Goal: Information Seeking & Learning: Learn about a topic

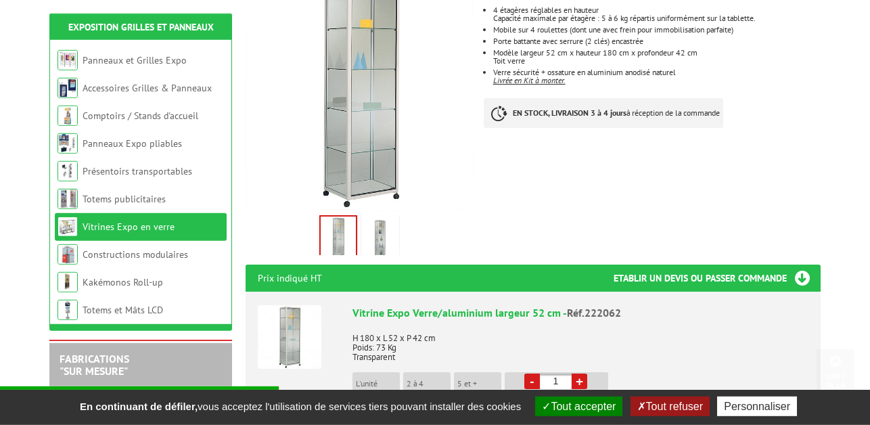
scroll to position [345, 0]
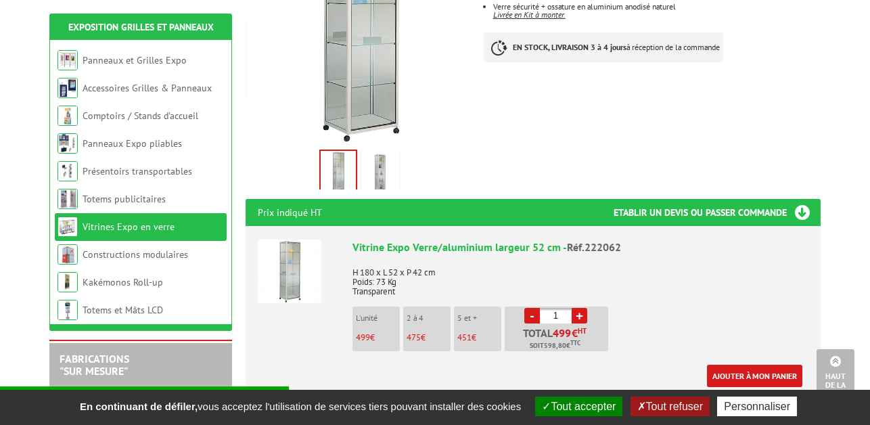
click at [381, 152] on img at bounding box center [380, 173] width 32 height 42
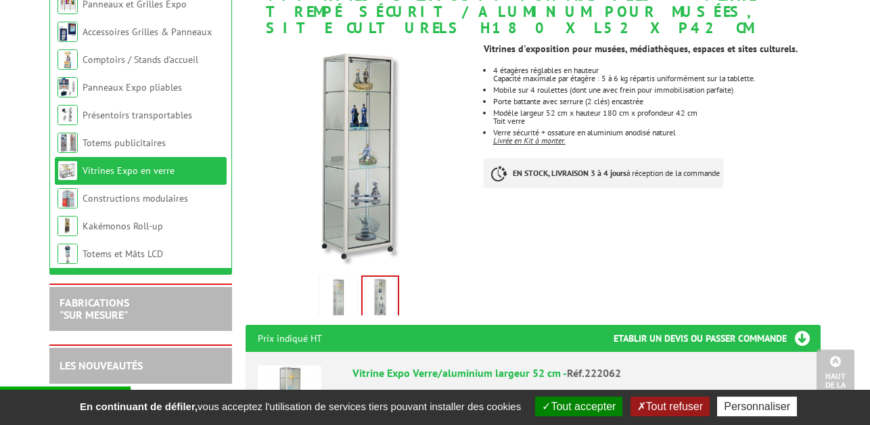
scroll to position [138, 0]
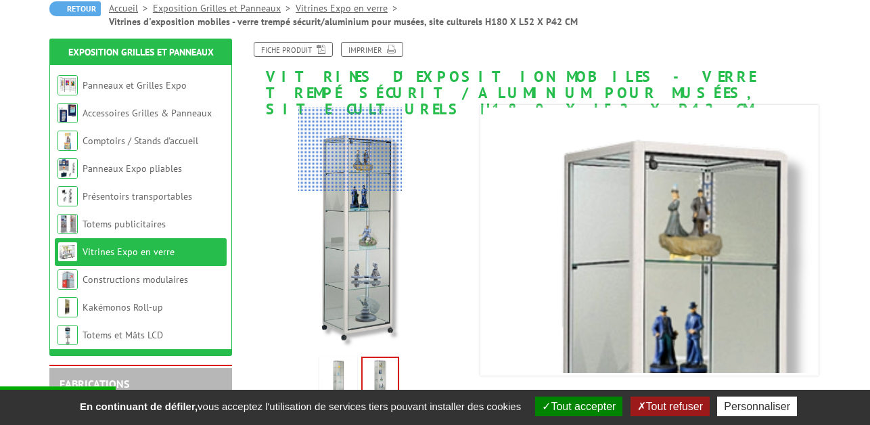
click at [350, 119] on div at bounding box center [350, 149] width 104 height 82
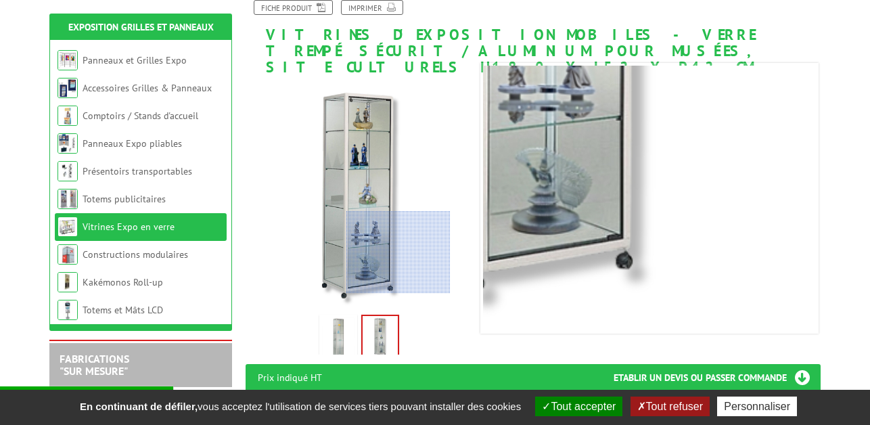
scroll to position [207, 0]
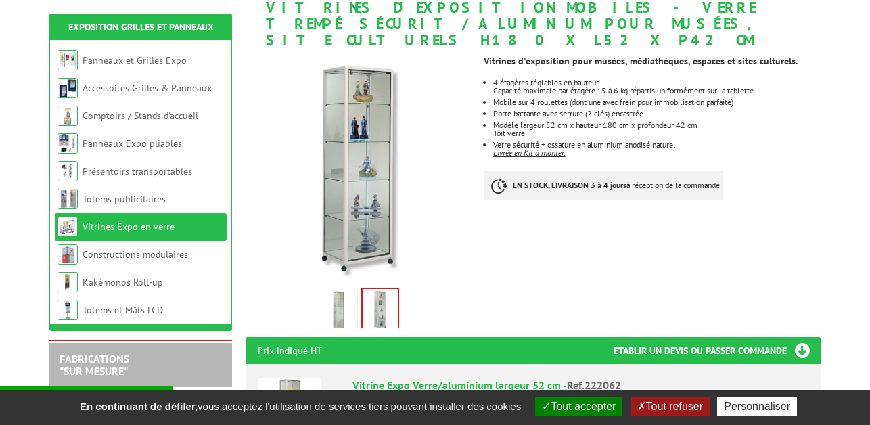
click at [607, 403] on button "Tout accepter" at bounding box center [578, 406] width 87 height 20
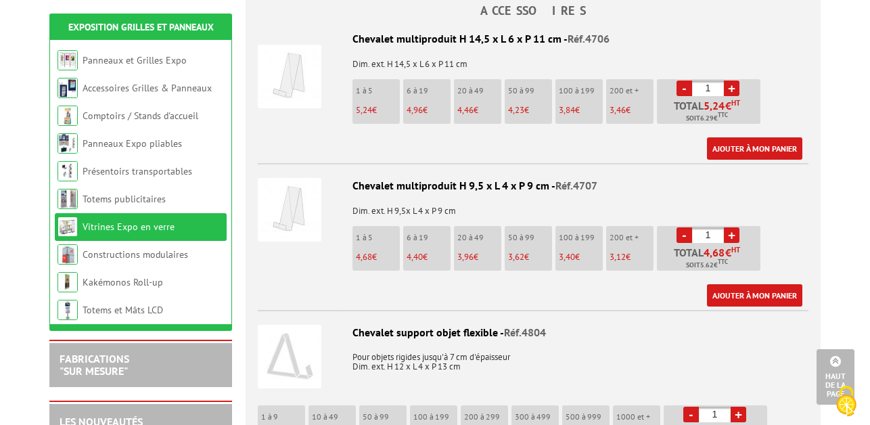
scroll to position [690, 0]
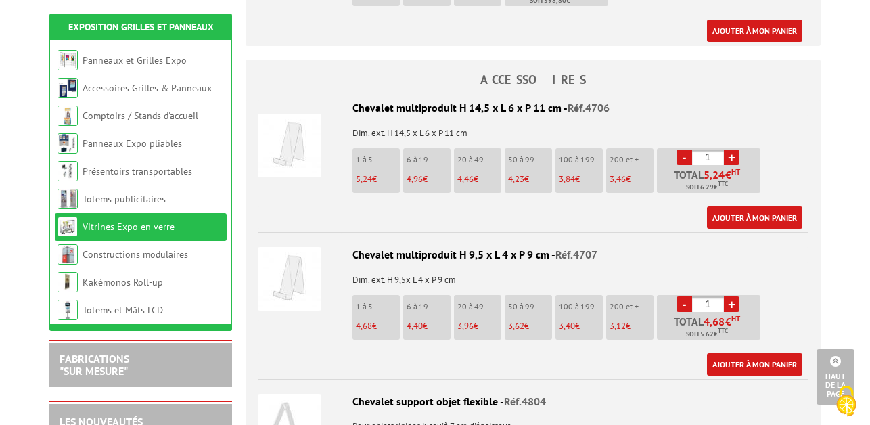
click at [281, 263] on img at bounding box center [290, 279] width 64 height 64
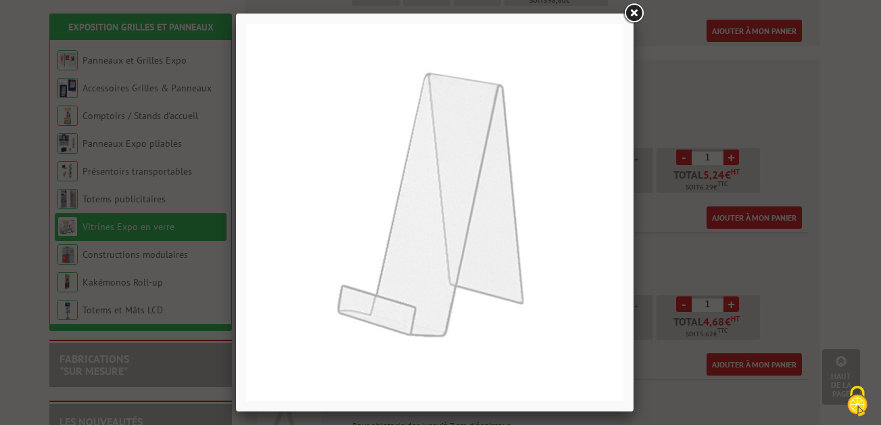
drag, startPoint x: 633, startPoint y: 4, endPoint x: 606, endPoint y: 74, distance: 74.7
click at [633, 5] on link at bounding box center [633, 13] width 24 height 24
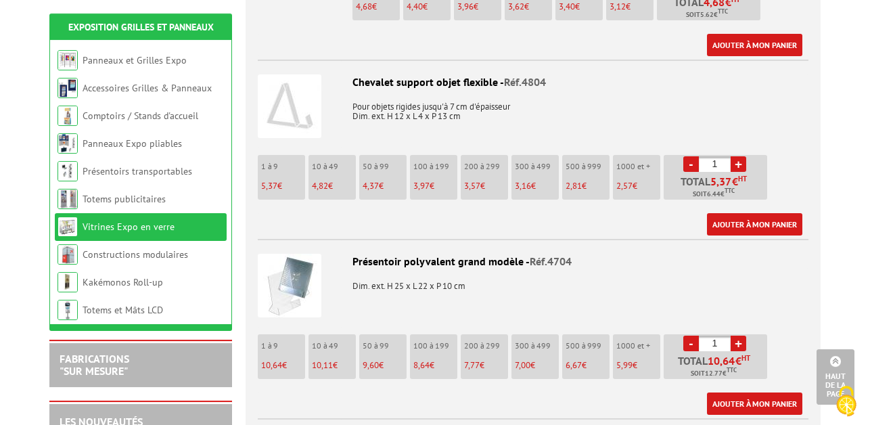
scroll to position [1035, 0]
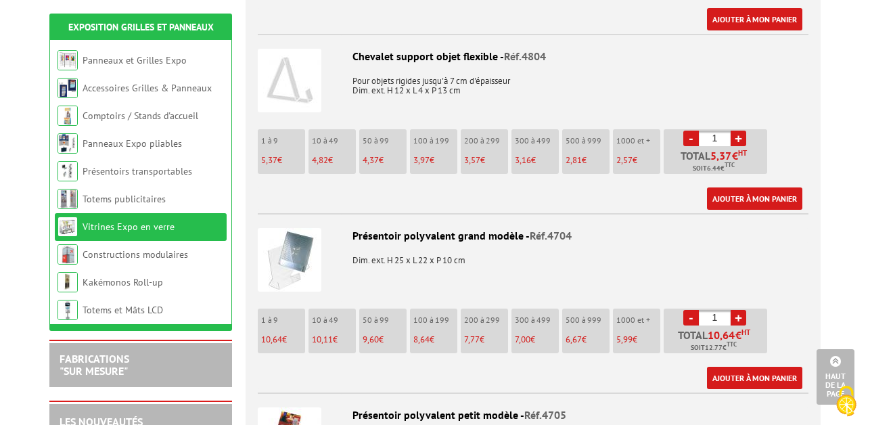
click at [300, 235] on img at bounding box center [290, 260] width 64 height 64
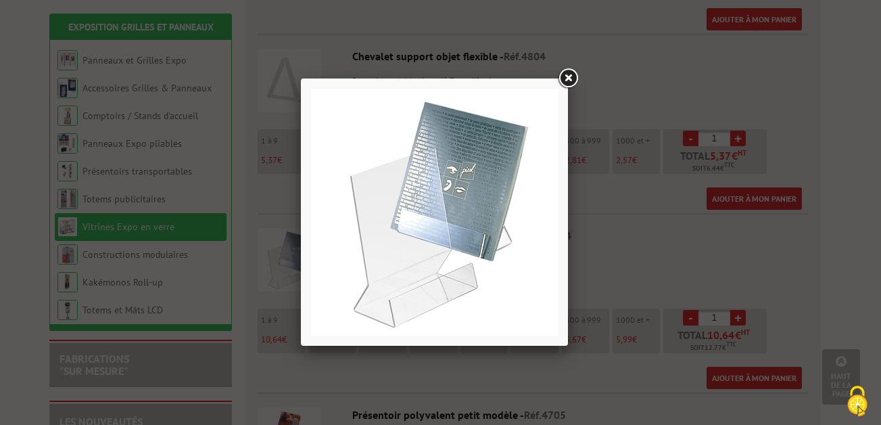
click at [563, 76] on link at bounding box center [568, 78] width 24 height 24
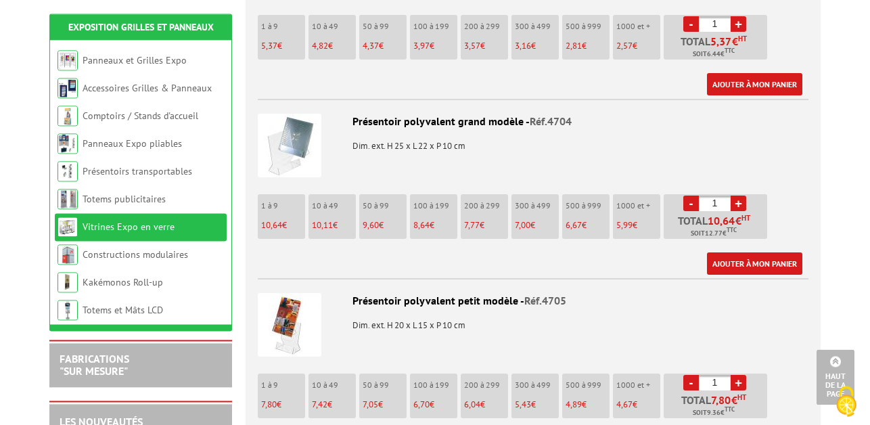
scroll to position [1173, 0]
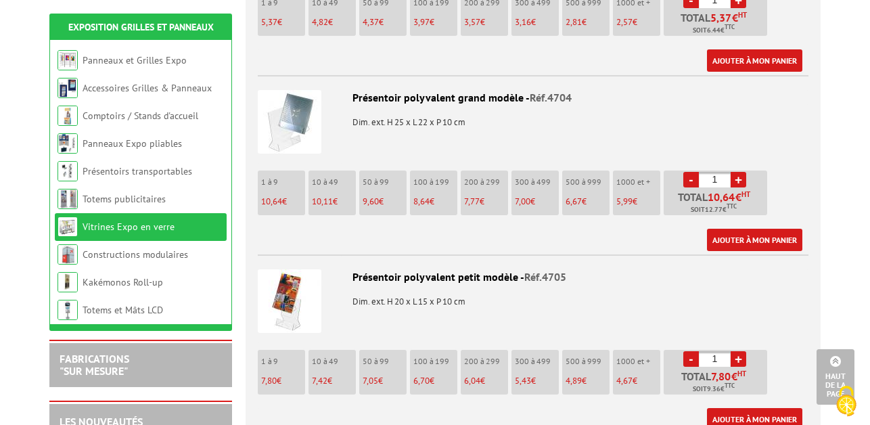
click at [284, 275] on img at bounding box center [290, 301] width 64 height 64
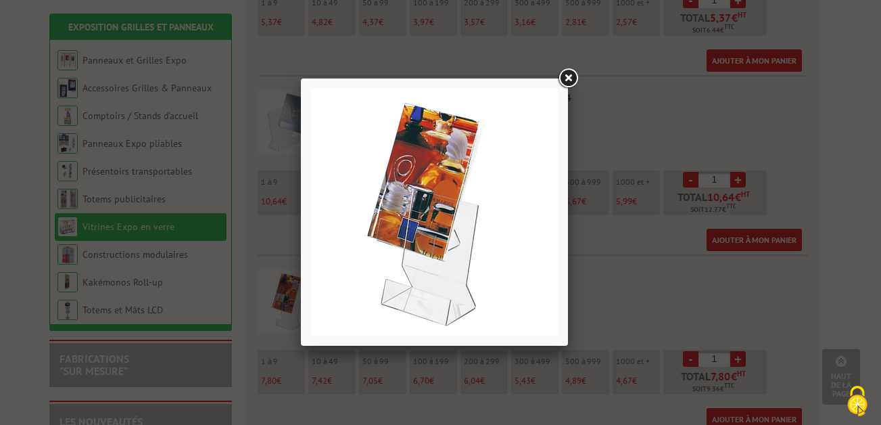
click at [569, 79] on link at bounding box center [568, 78] width 24 height 24
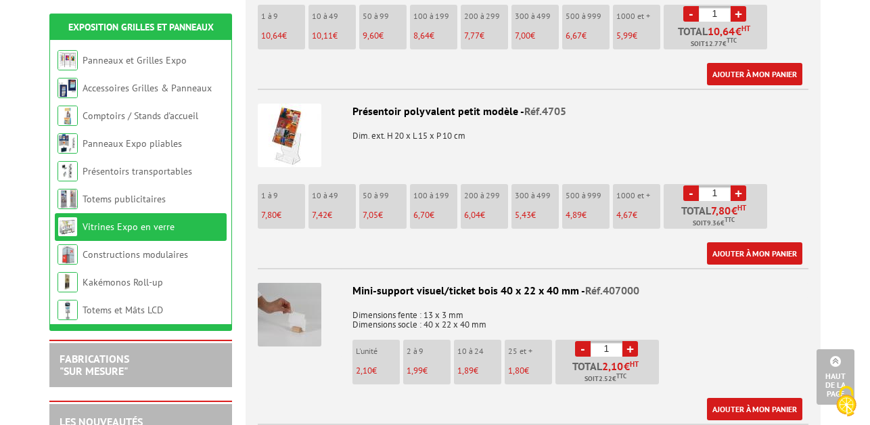
scroll to position [1379, 0]
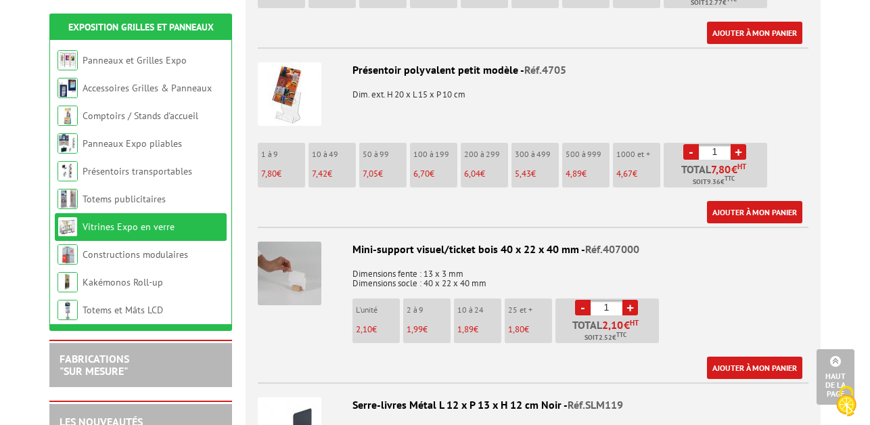
click at [294, 250] on img at bounding box center [290, 273] width 64 height 64
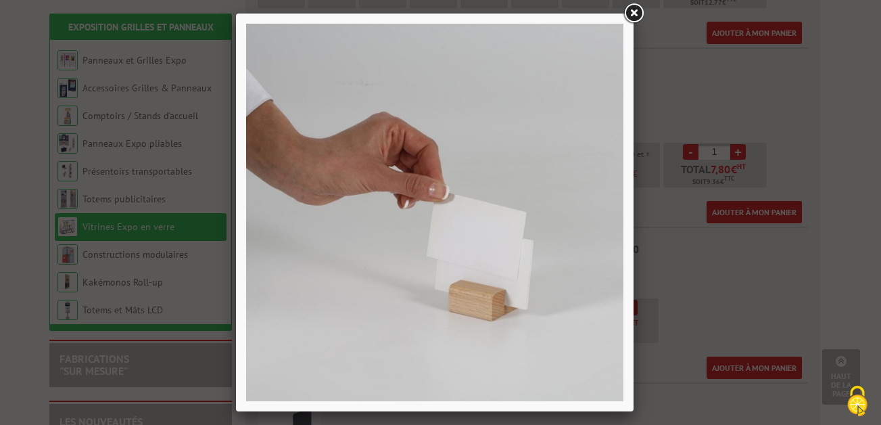
click at [634, 9] on link at bounding box center [633, 13] width 24 height 24
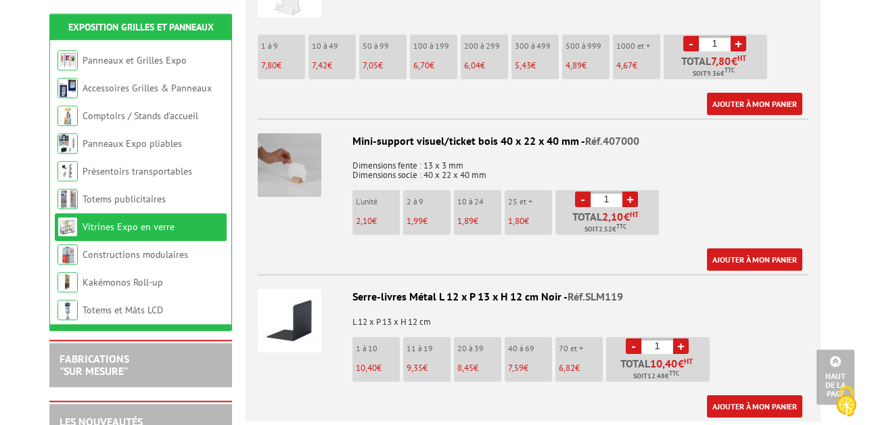
scroll to position [1517, 0]
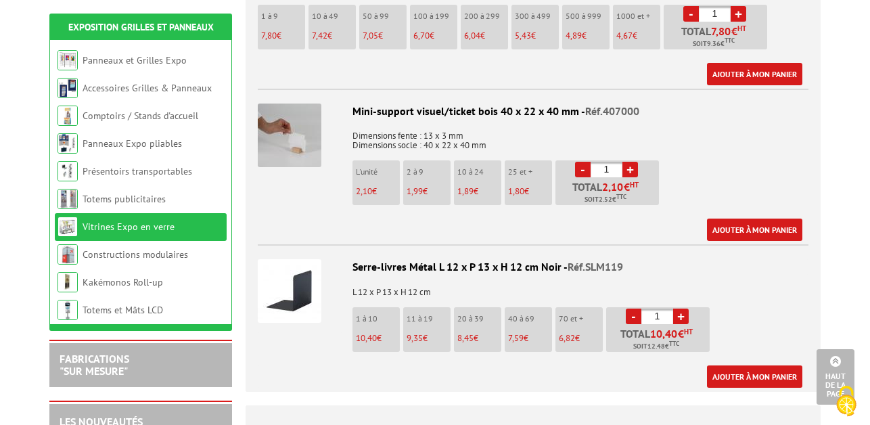
click at [306, 275] on img at bounding box center [290, 291] width 64 height 64
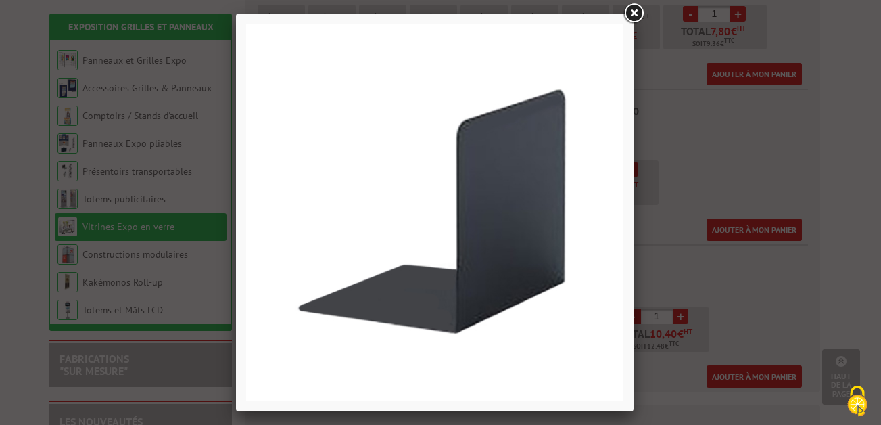
click at [636, 11] on link at bounding box center [633, 13] width 24 height 24
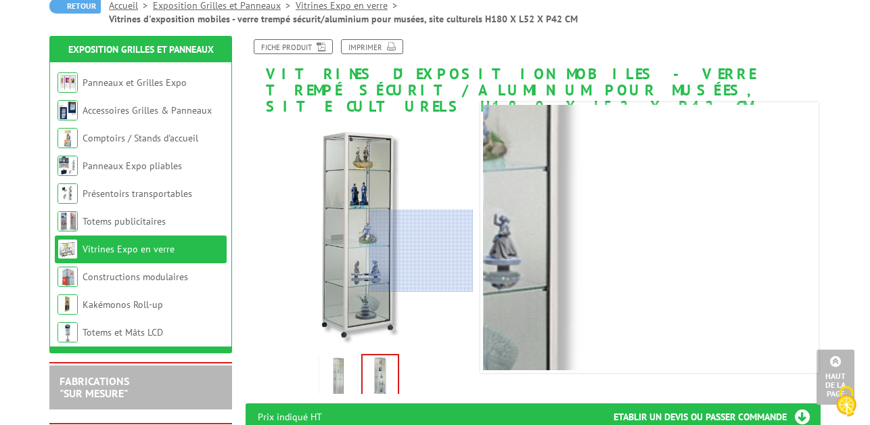
scroll to position [138, 0]
